Goal: Task Accomplishment & Management: Manage account settings

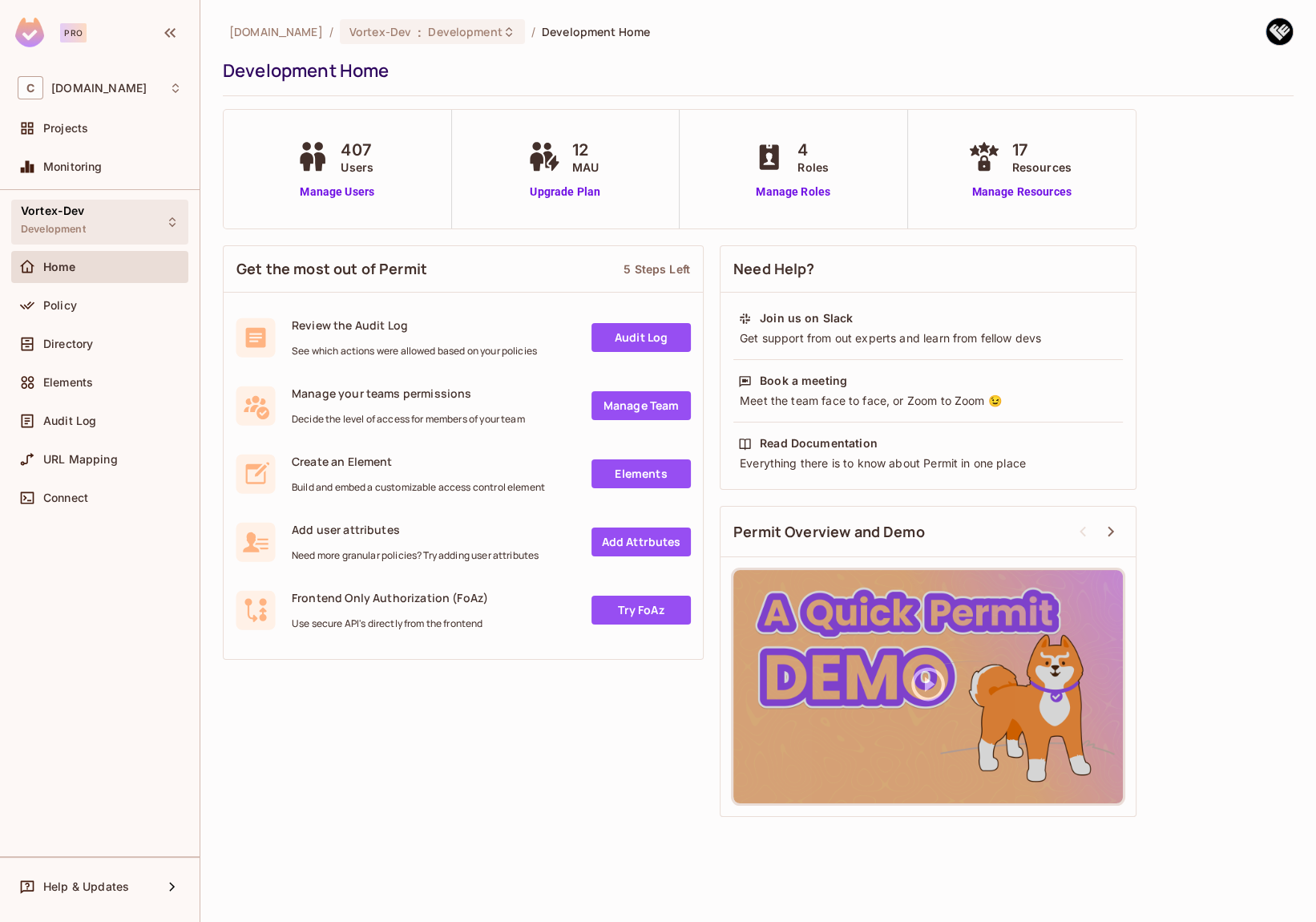
click at [142, 218] on div "Vortex-Dev Development" at bounding box center [99, 222] width 177 height 44
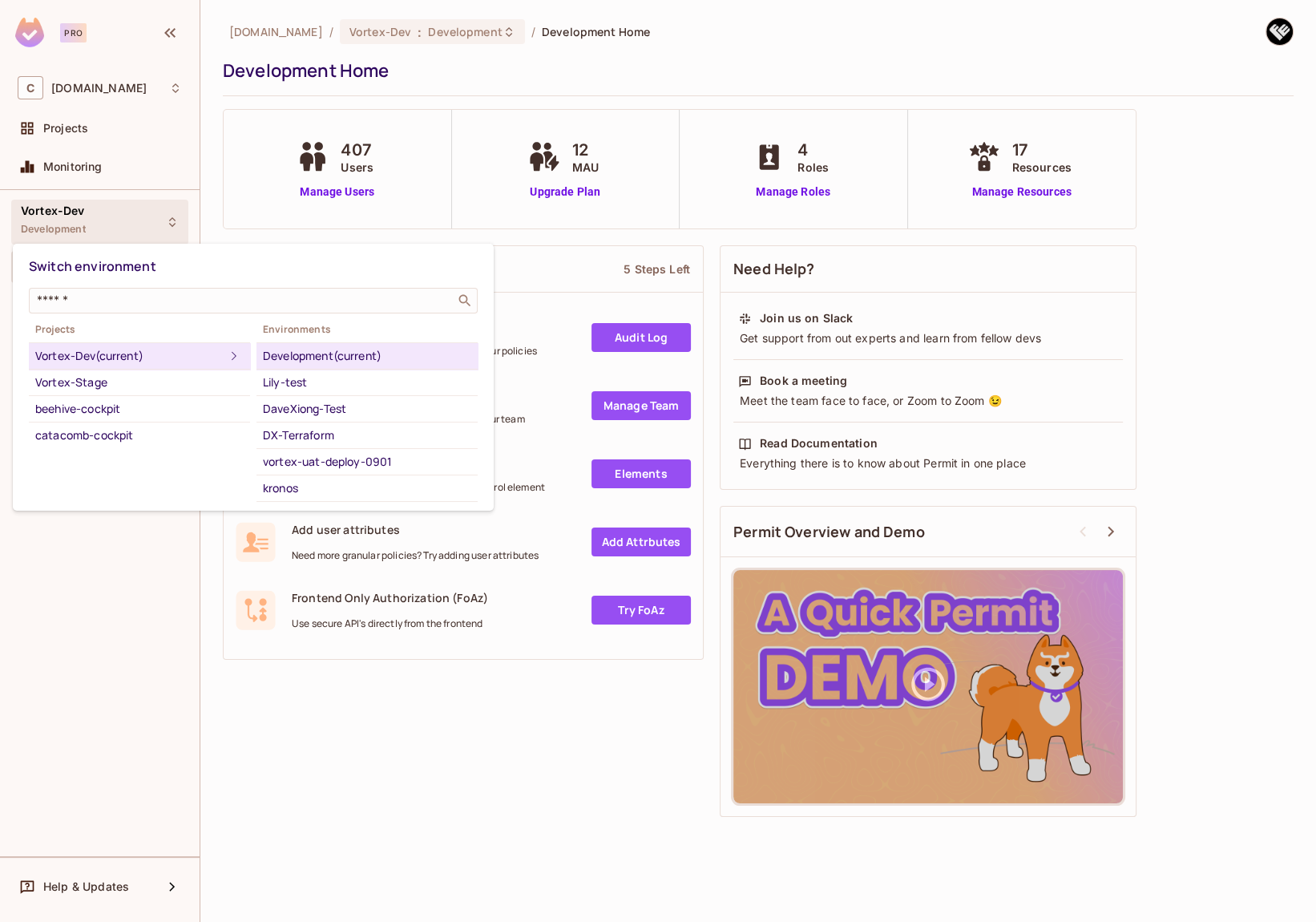
click at [108, 738] on div at bounding box center [658, 461] width 1316 height 922
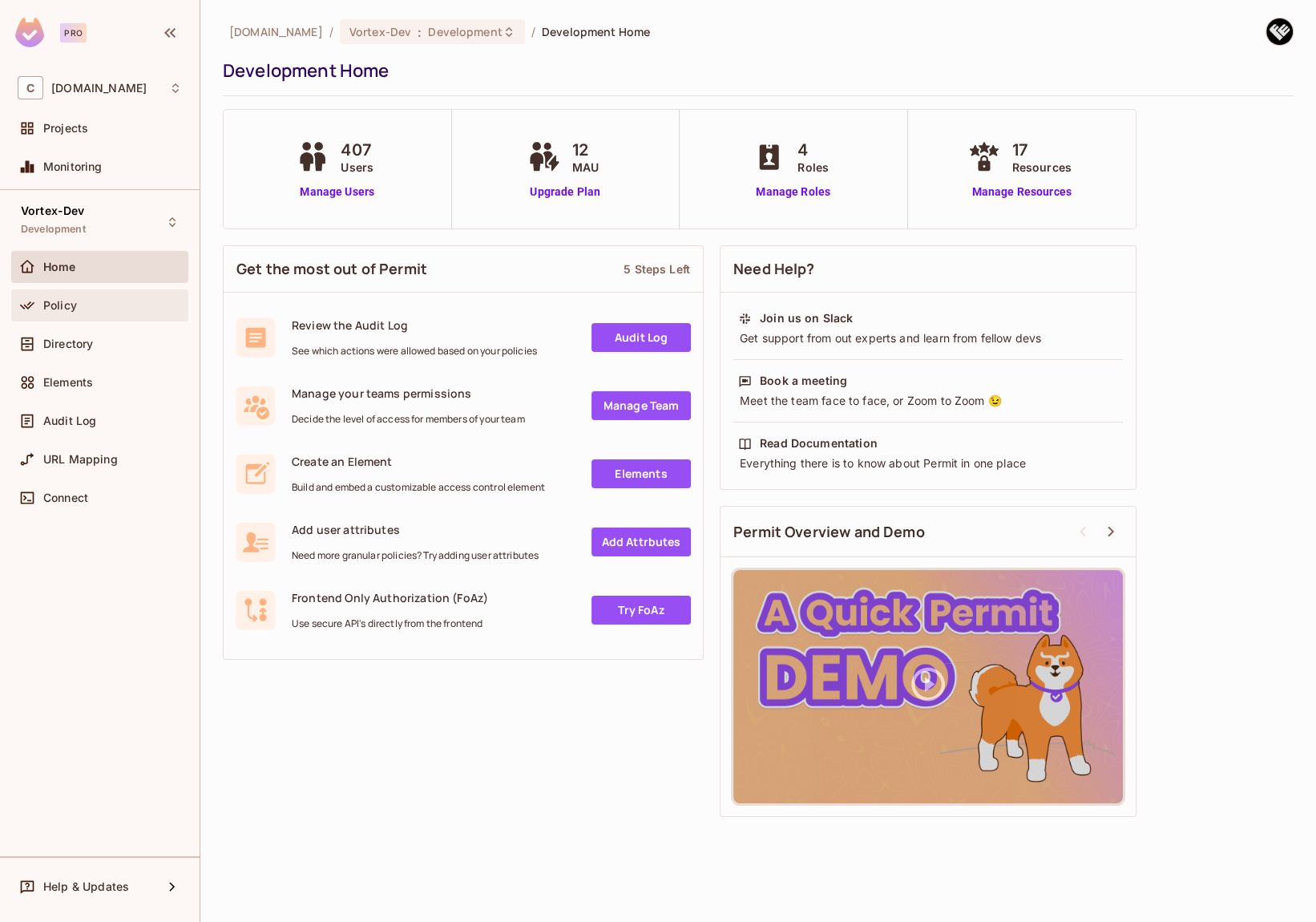
click at [65, 301] on span "Policy" at bounding box center [60, 305] width 34 height 13
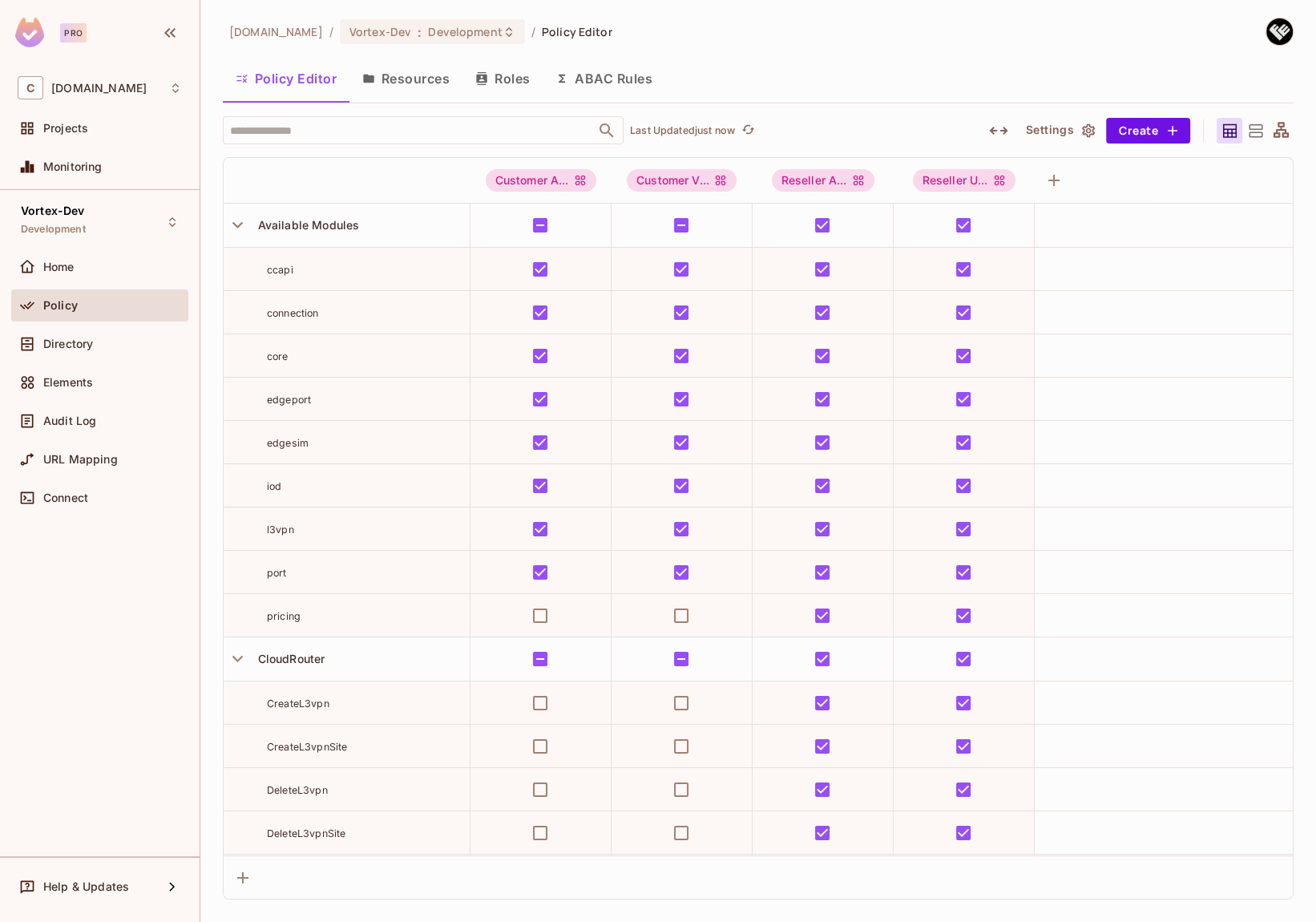
click at [505, 80] on button "Roles" at bounding box center [503, 78] width 80 height 40
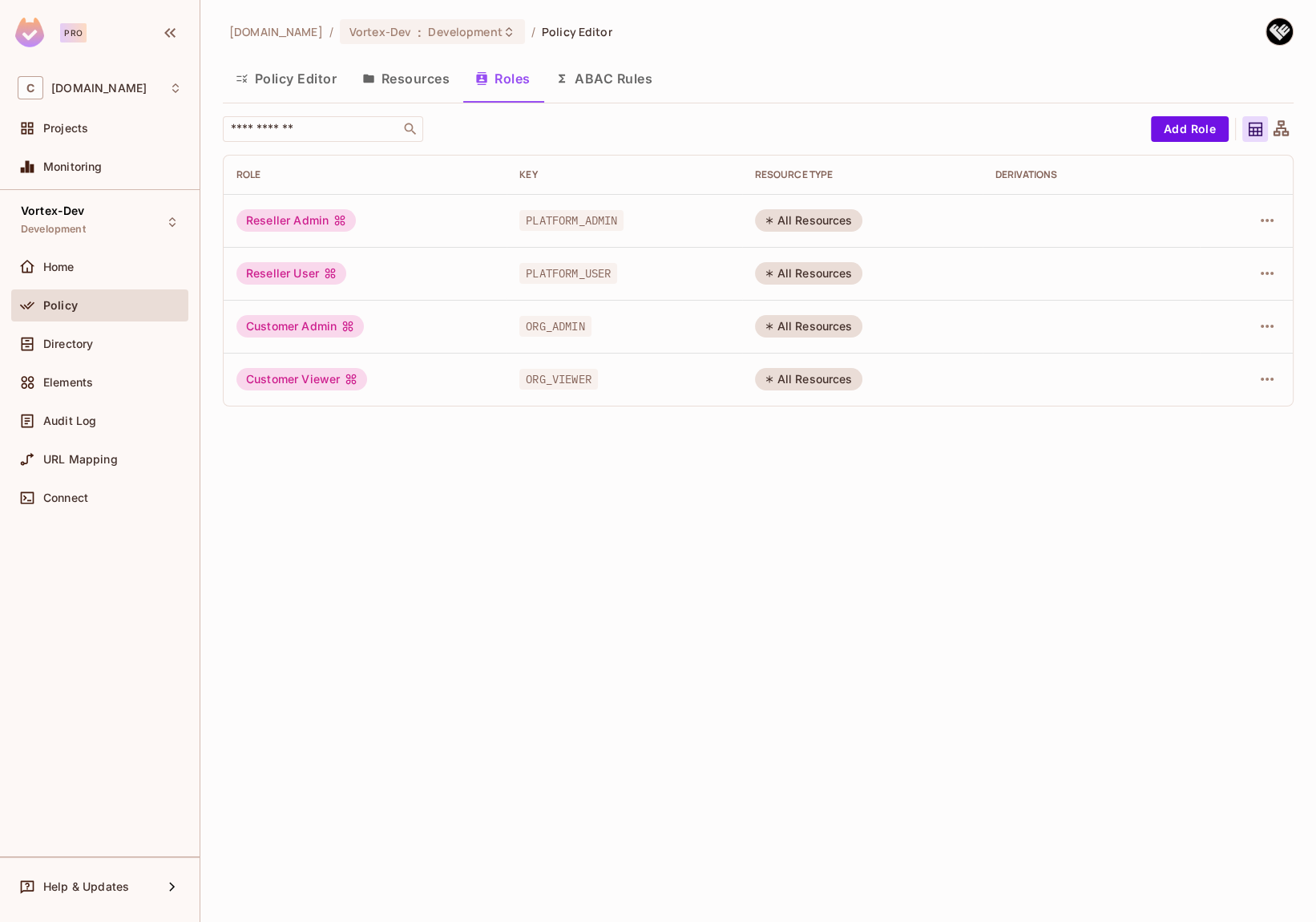
drag, startPoint x: 385, startPoint y: 221, endPoint x: 842, endPoint y: 209, distance: 457.2
click at [393, 220] on div "Reseller Admin" at bounding box center [365, 220] width 257 height 22
click at [1266, 219] on icon "button" at bounding box center [1267, 221] width 13 height 3
click at [1199, 251] on div "Edit Role" at bounding box center [1195, 257] width 48 height 16
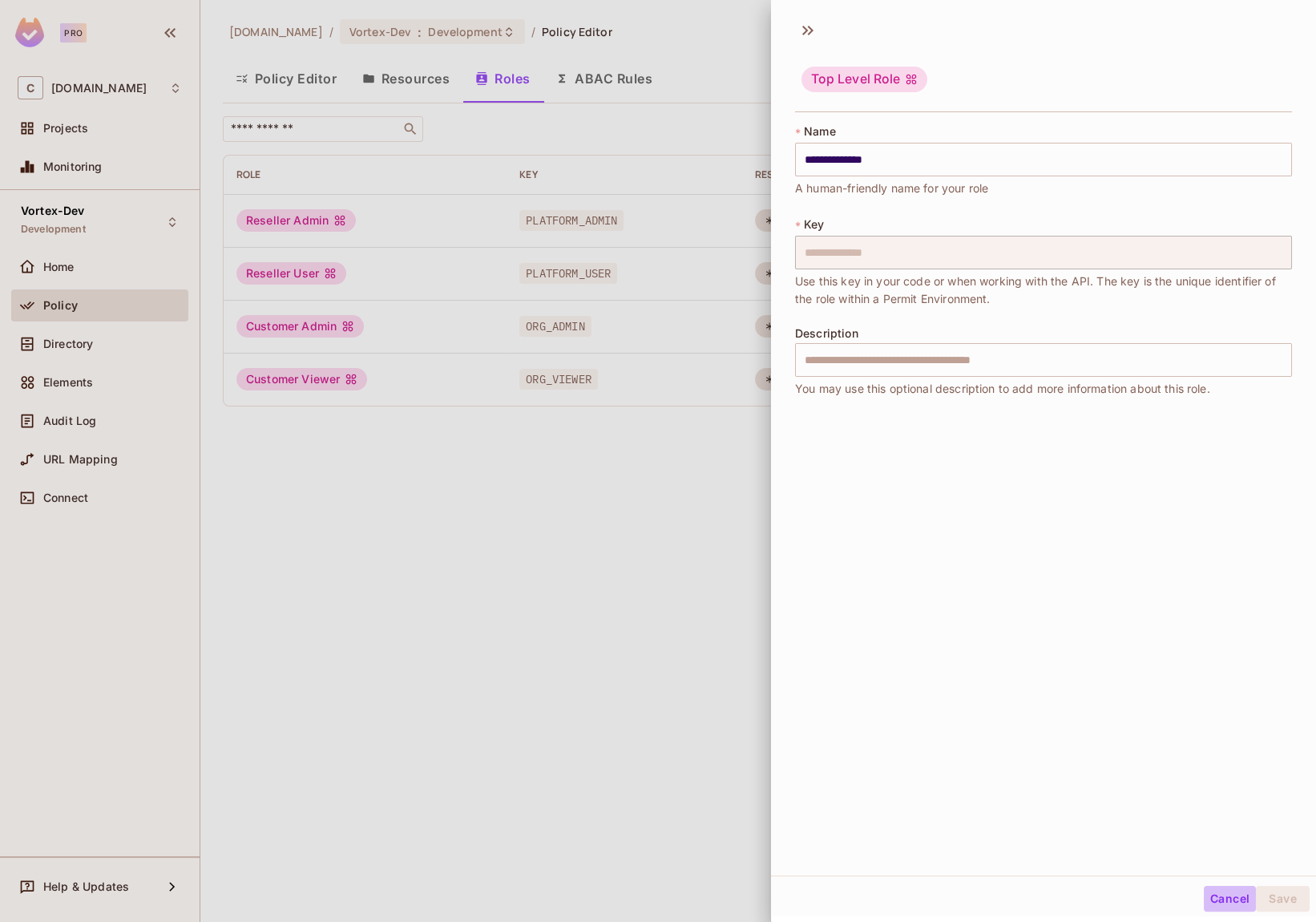
click at [1215, 895] on button "Cancel" at bounding box center [1229, 898] width 52 height 25
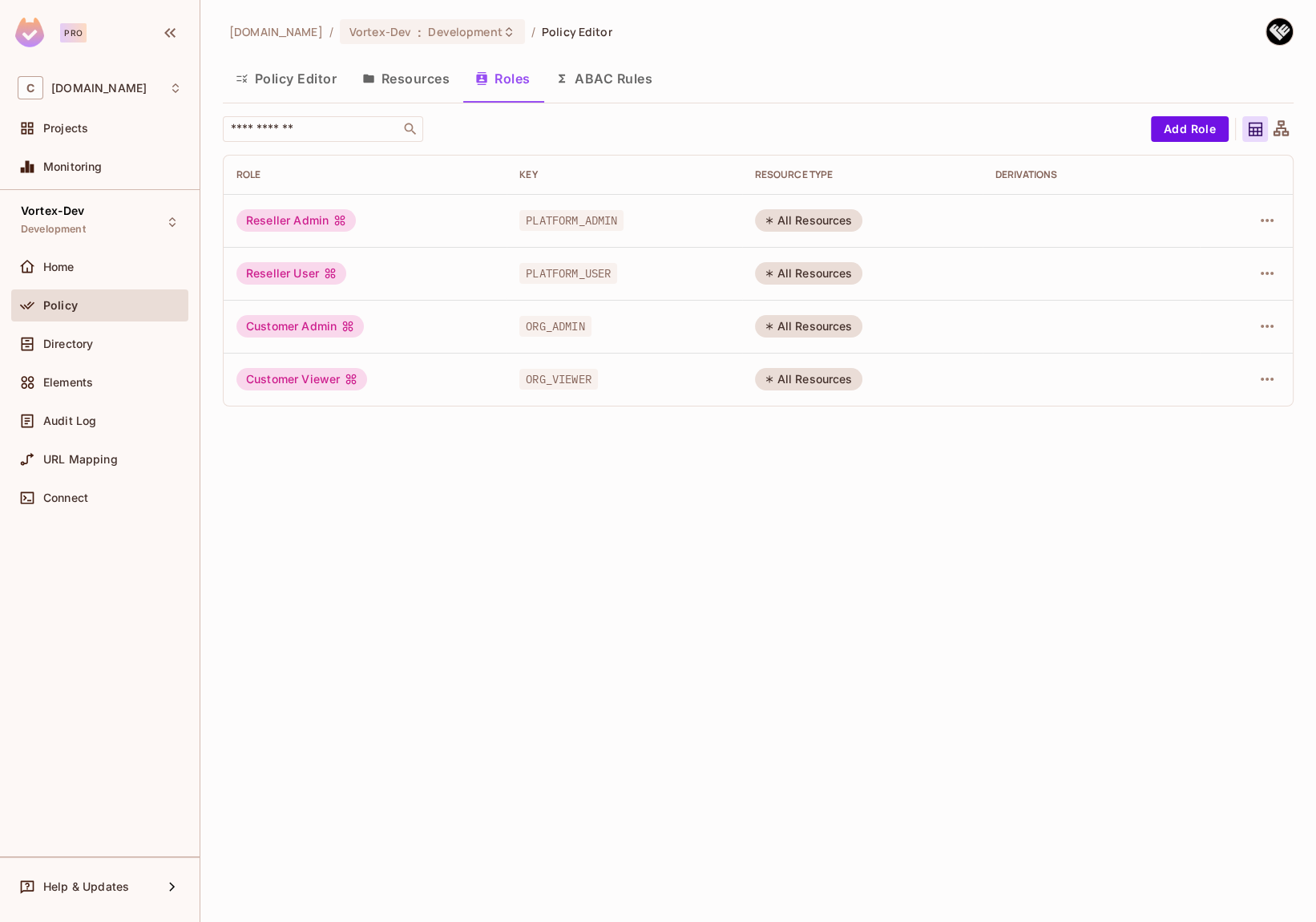
drag, startPoint x: 669, startPoint y: 582, endPoint x: 755, endPoint y: 349, distance: 248.4
click at [669, 582] on div "[DOMAIN_NAME] / Vortex-Dev : Development / Policy Editor Policy Editor Resource…" at bounding box center [758, 461] width 1116 height 922
click at [290, 86] on button "Policy Editor" at bounding box center [285, 78] width 127 height 40
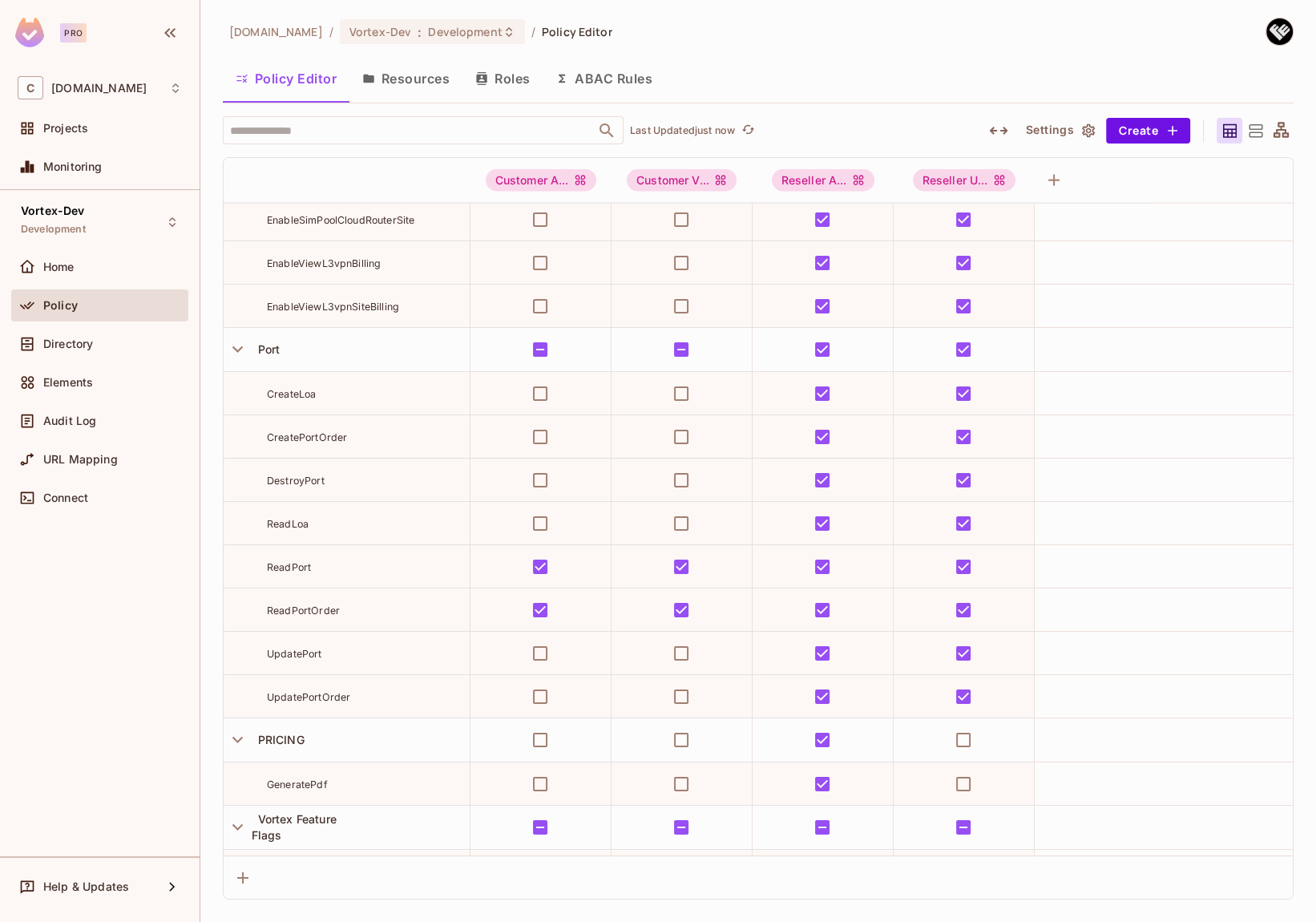
scroll to position [4858, 0]
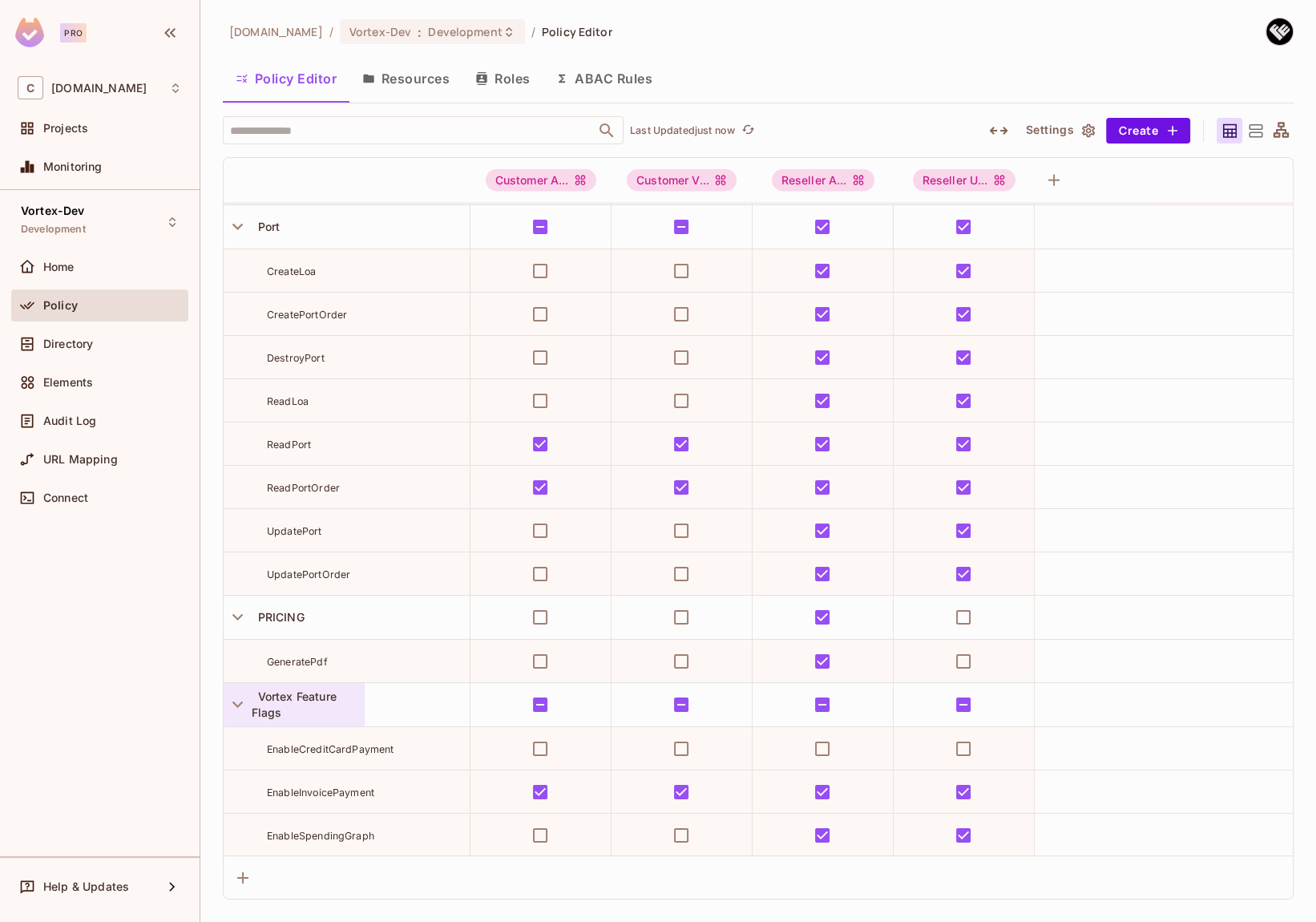
click at [304, 703] on div "Vortex Feature Flags" at bounding box center [307, 705] width 113 height 32
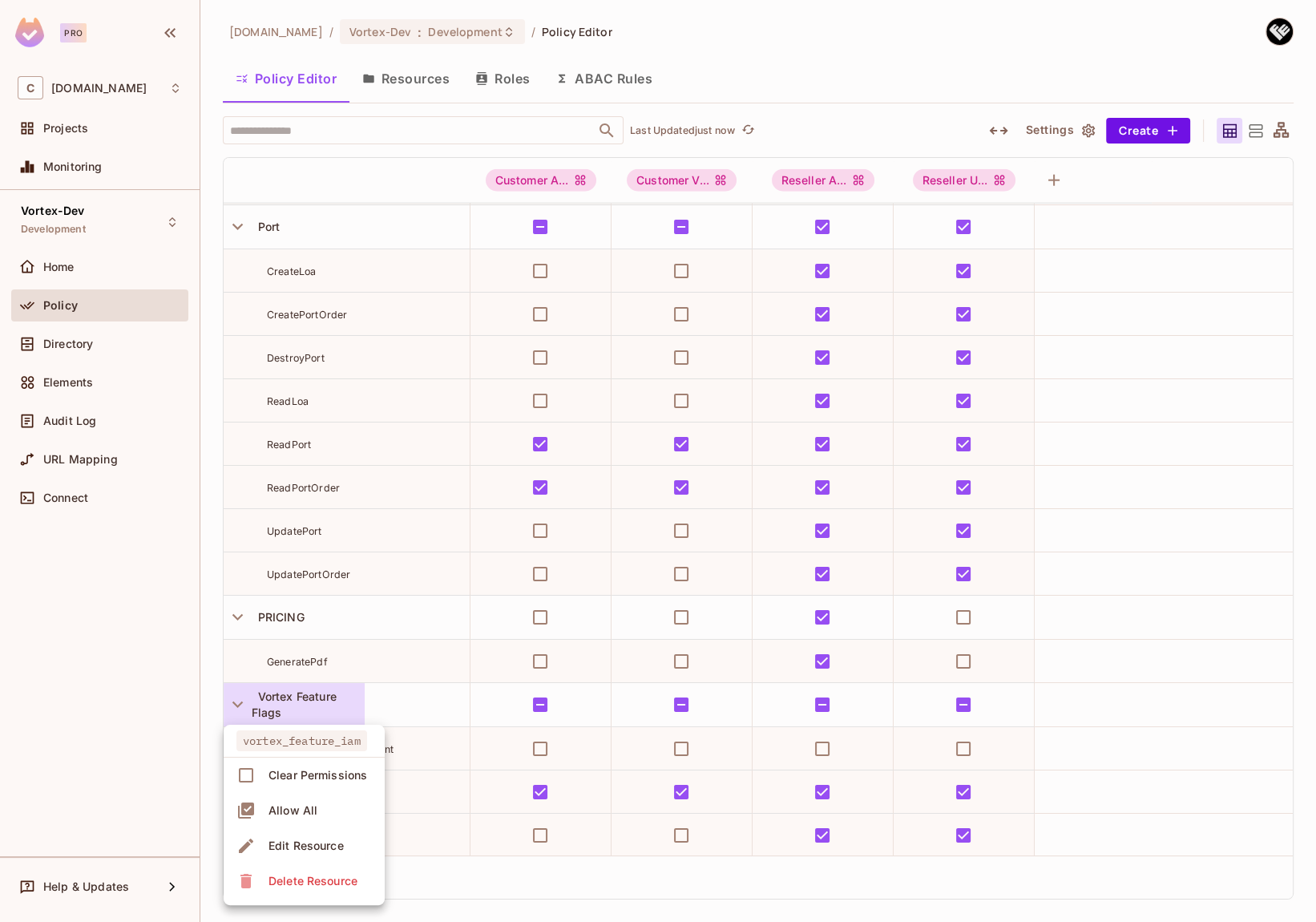
click at [307, 840] on div "Edit Resource" at bounding box center [306, 846] width 76 height 16
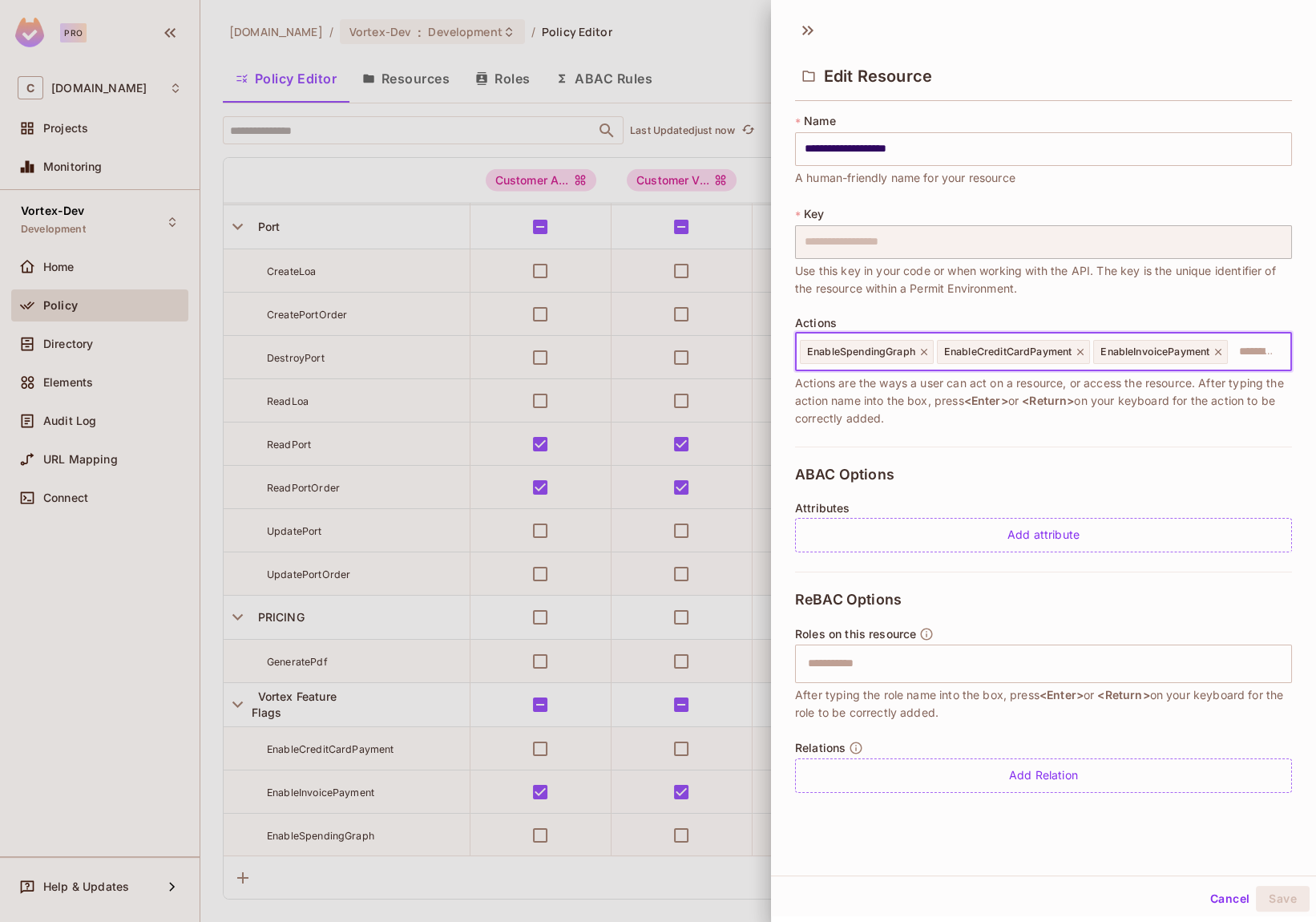
click at [1229, 368] on input "text" at bounding box center [1257, 352] width 55 height 32
paste input "**********"
type input "**********"
click at [1214, 898] on button "Cancel" at bounding box center [1229, 898] width 52 height 25
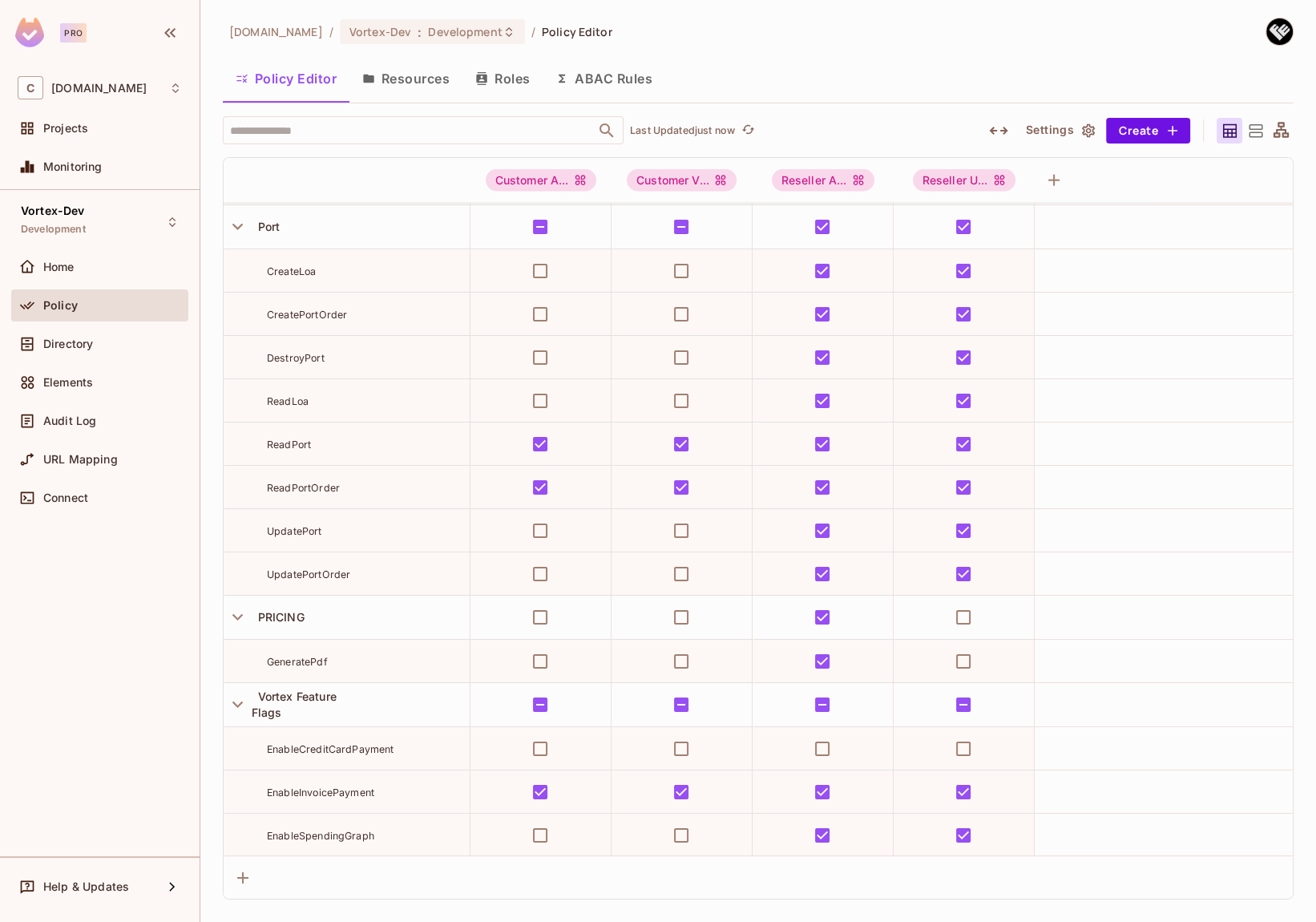
click at [355, 835] on span "EnableSpendingGraph" at bounding box center [320, 835] width 108 height 12
click at [351, 743] on span "EnableCreditCardPayment" at bounding box center [329, 749] width 127 height 12
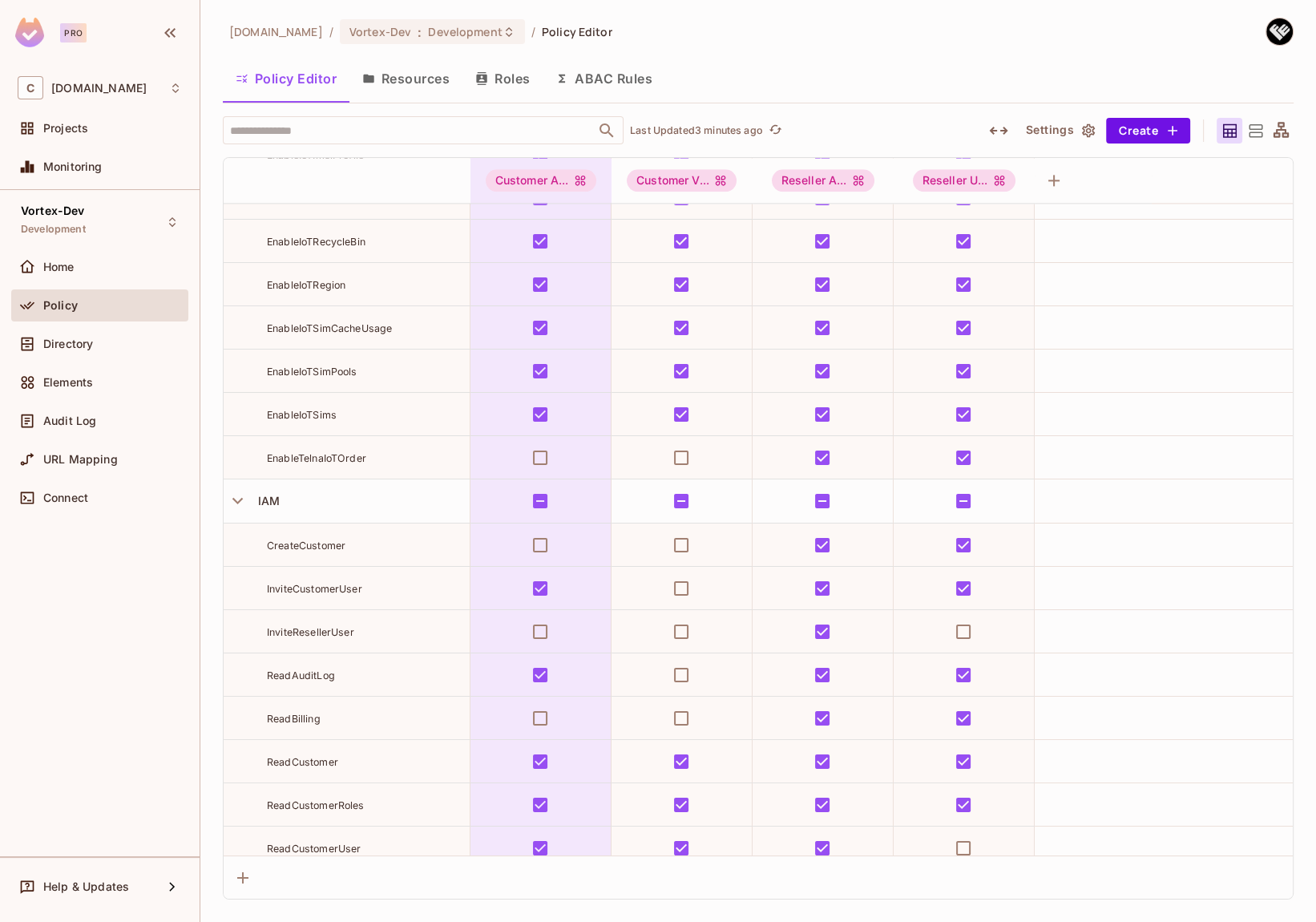
scroll to position [2890, 0]
